Goal: Task Accomplishment & Management: Use online tool/utility

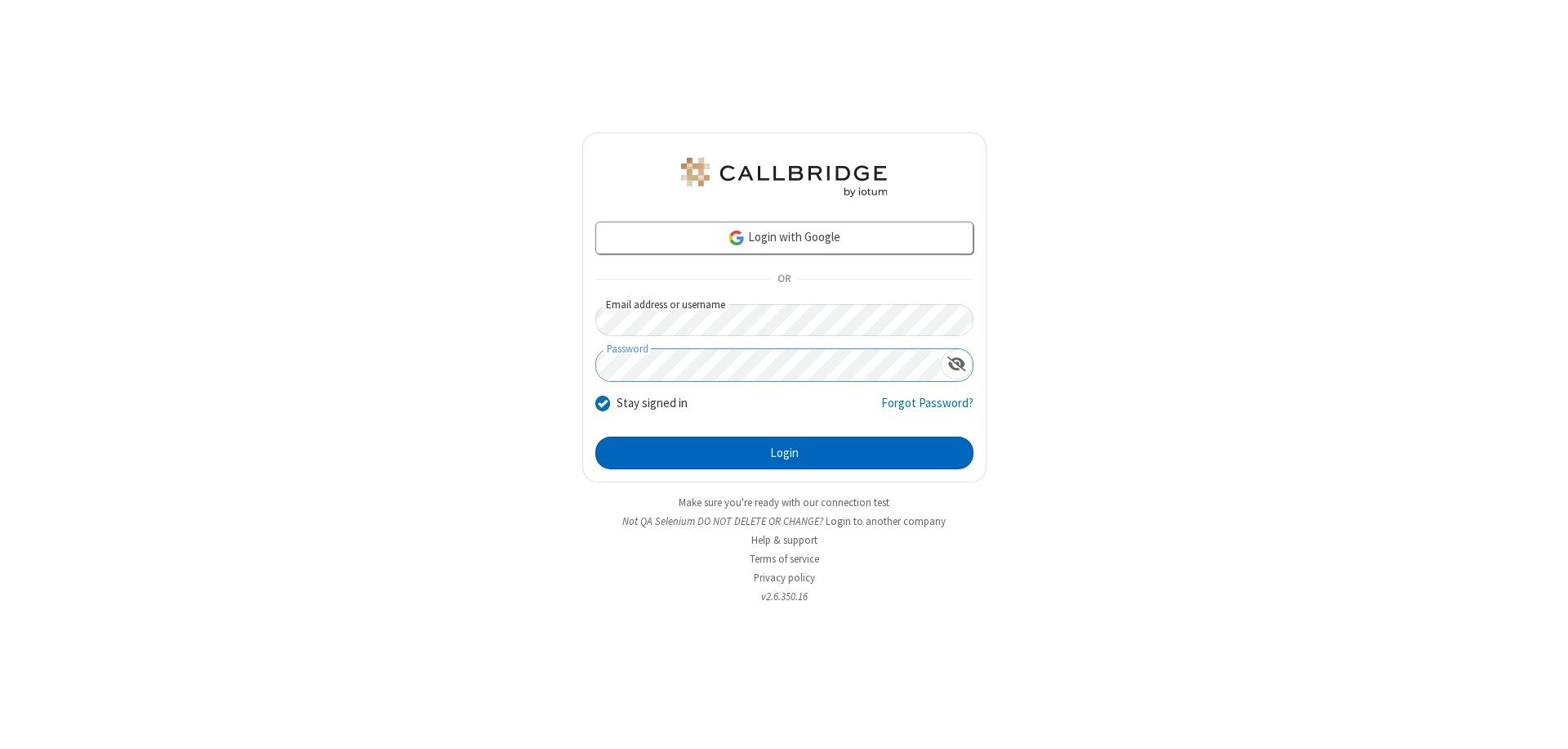
click at [784, 452] on button "Login" at bounding box center [784, 452] width 378 height 33
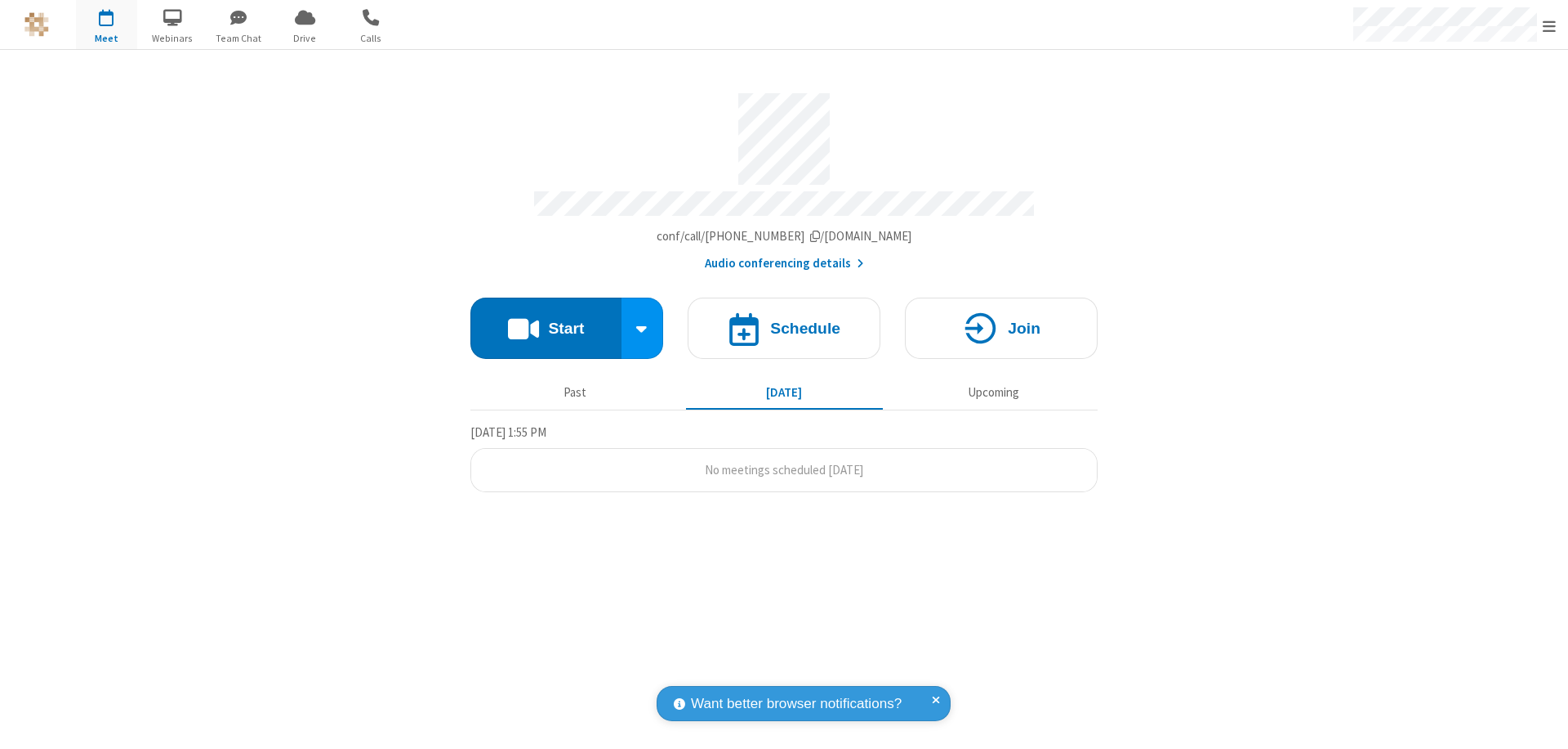
click at [546, 320] on button "Start" at bounding box center [546, 328] width 151 height 62
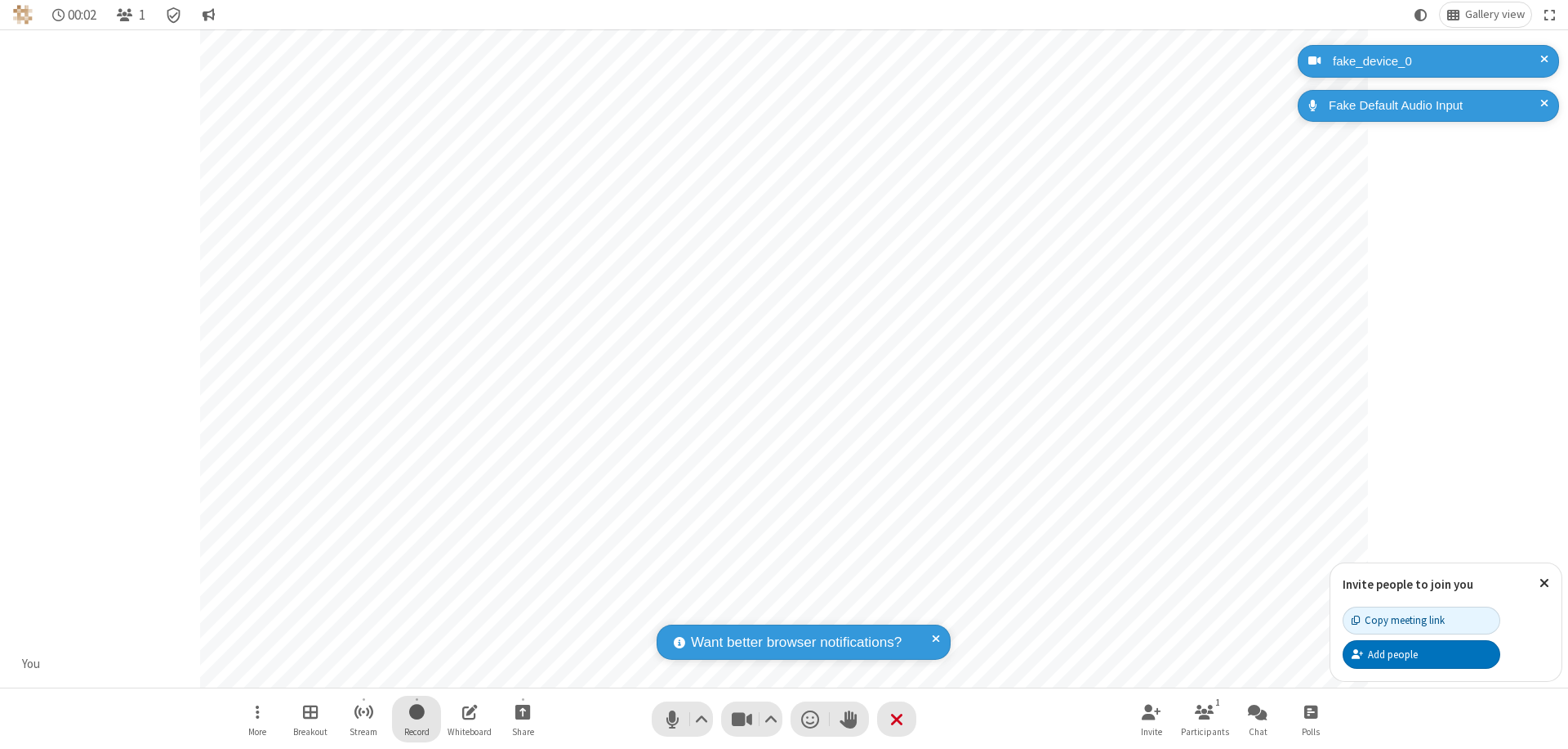
click at [417, 718] on span "Start recording" at bounding box center [417, 711] width 15 height 21
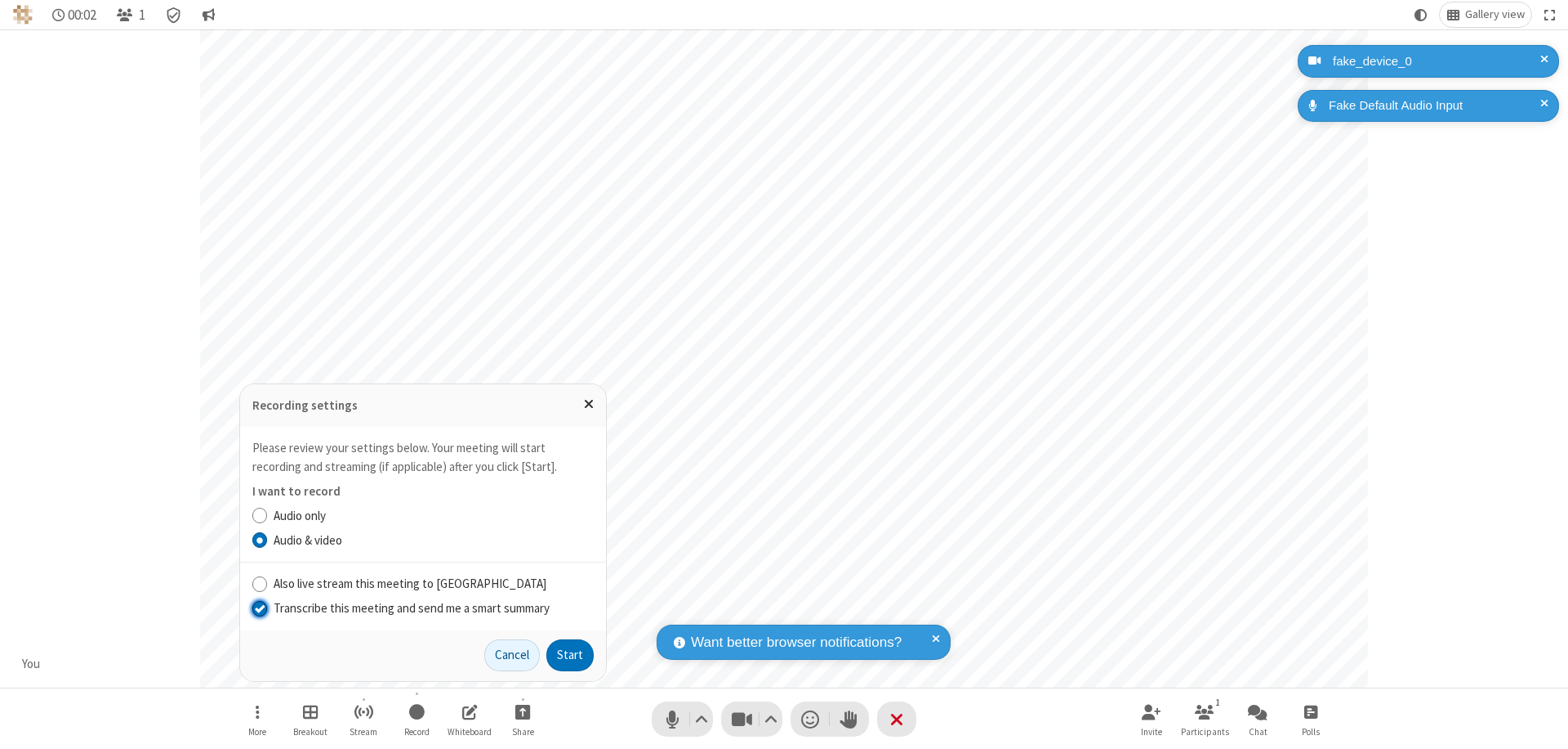
click at [259, 608] on input "Transcribe this meeting and send me a smart summary" at bounding box center [259, 608] width 15 height 17
click at [570, 655] on button "Start" at bounding box center [570, 656] width 47 height 33
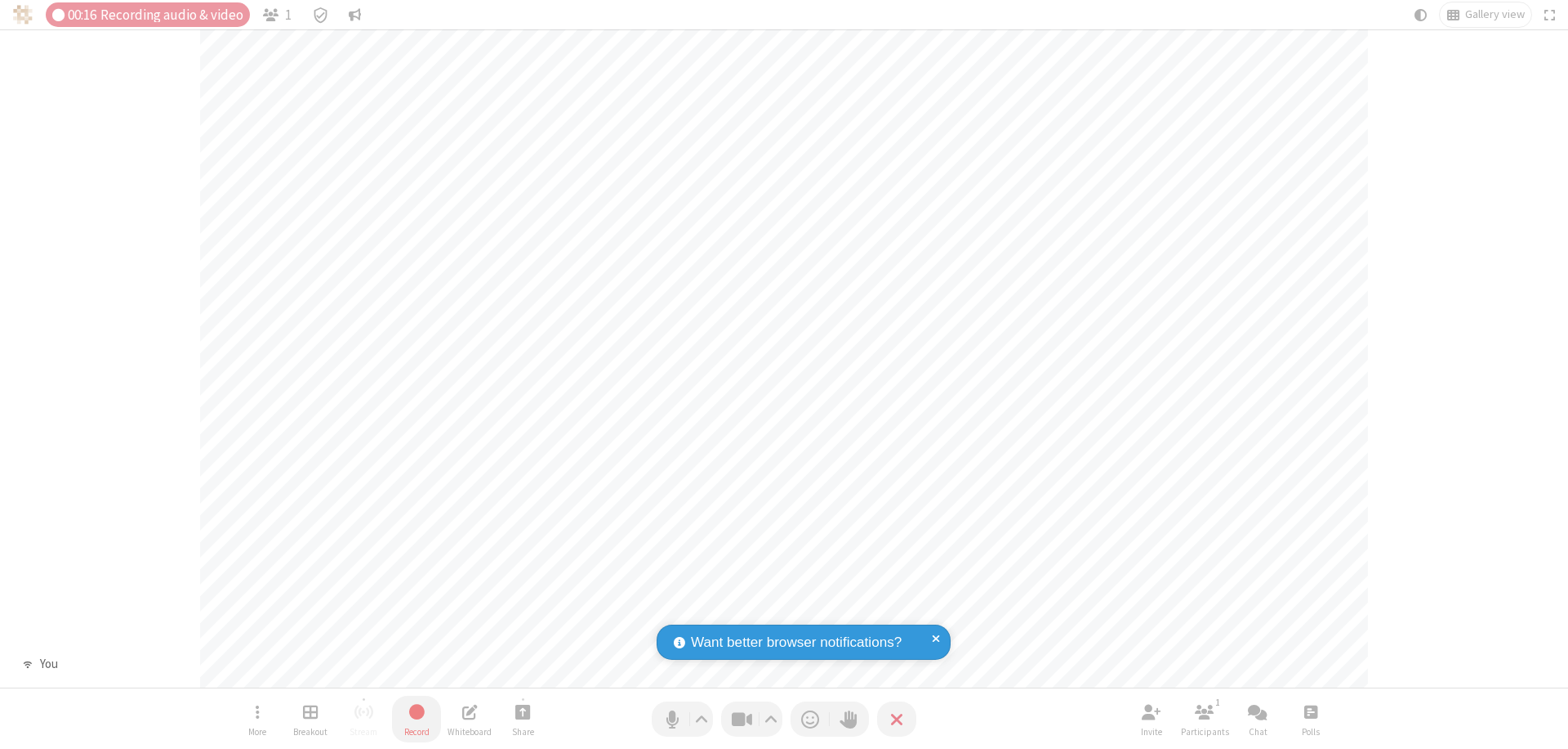
click at [417, 718] on span "Stop recording" at bounding box center [417, 711] width 19 height 21
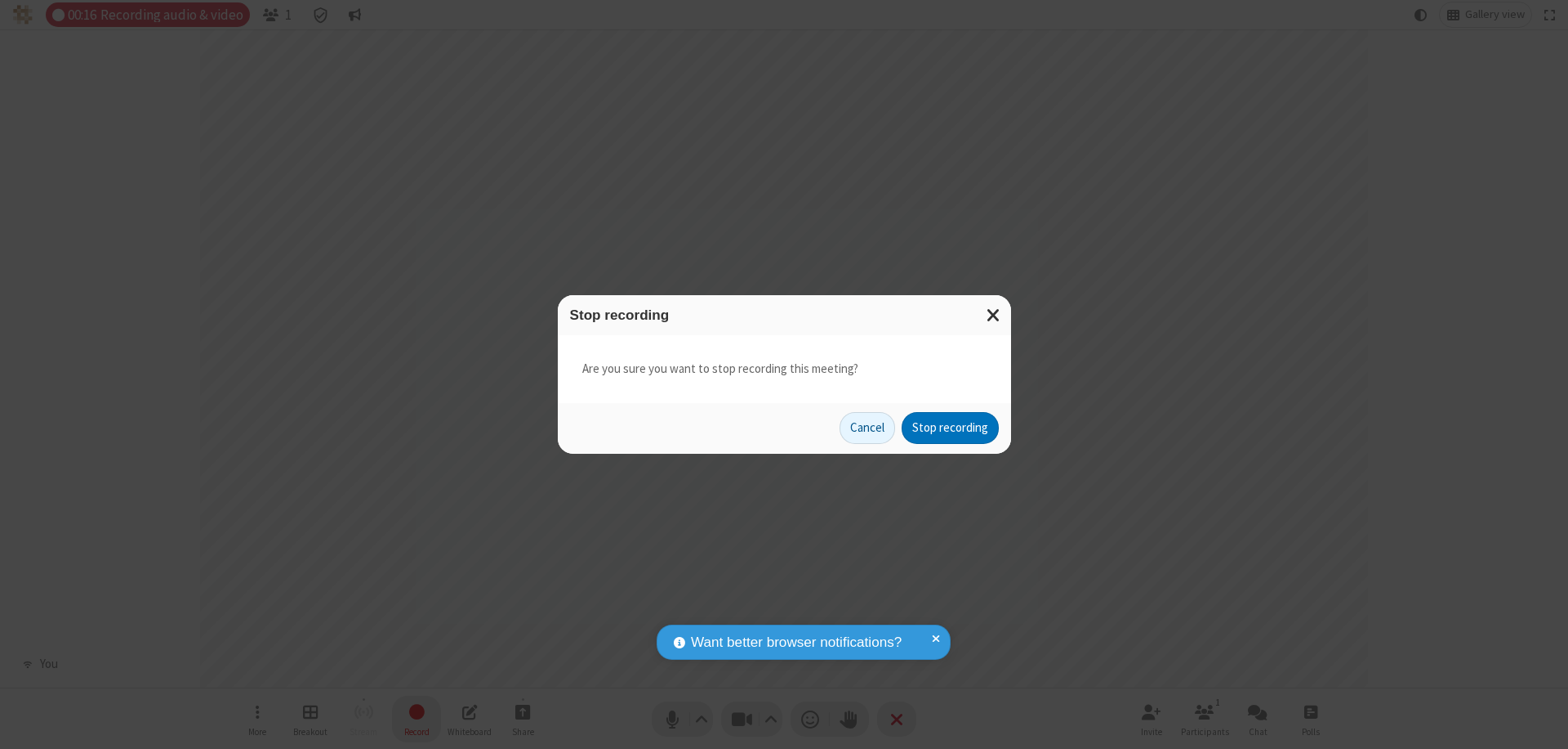
click at [950, 427] on button "Stop recording" at bounding box center [950, 428] width 97 height 33
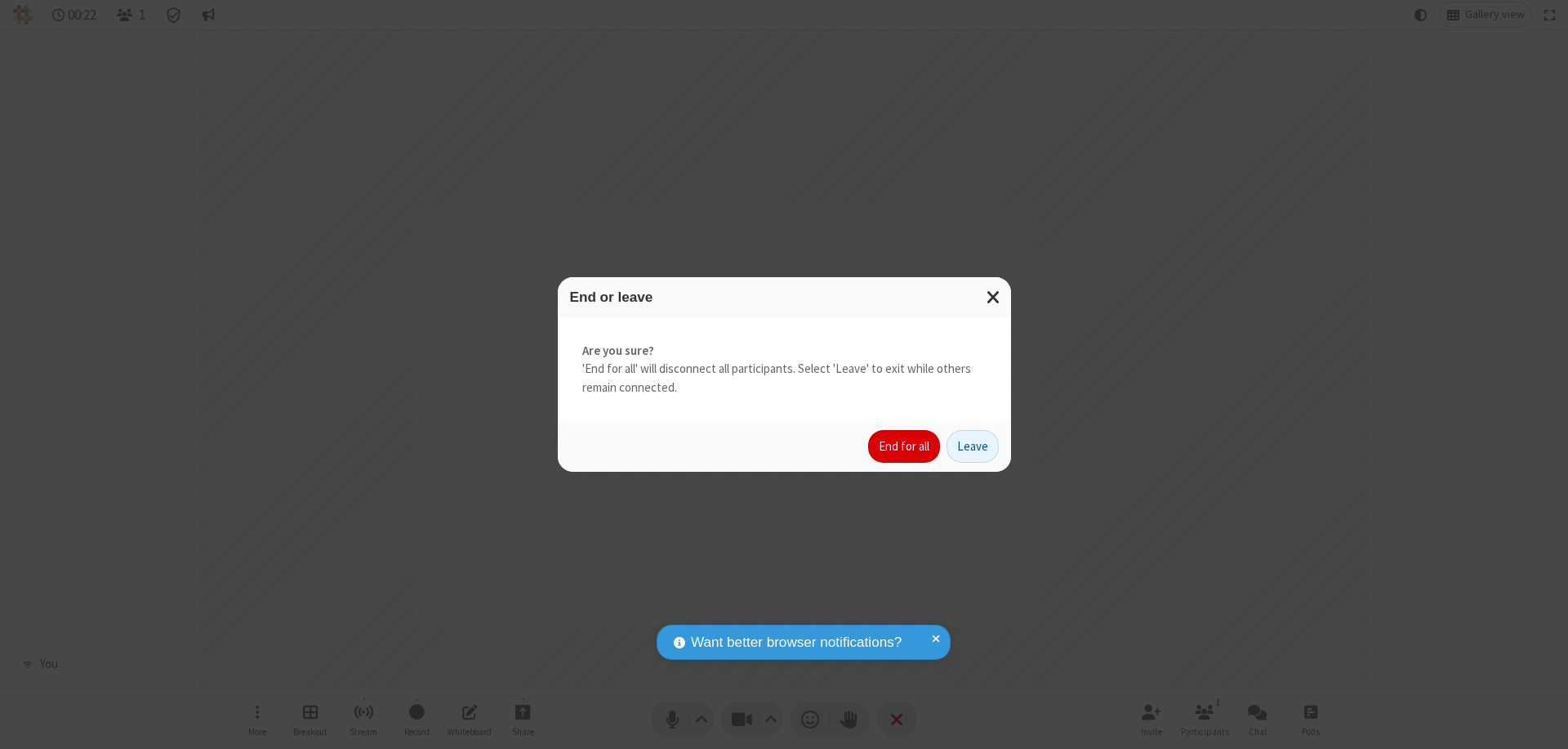
click at [905, 446] on button "End for all" at bounding box center [904, 446] width 72 height 33
